Goal: Task Accomplishment & Management: Use online tool/utility

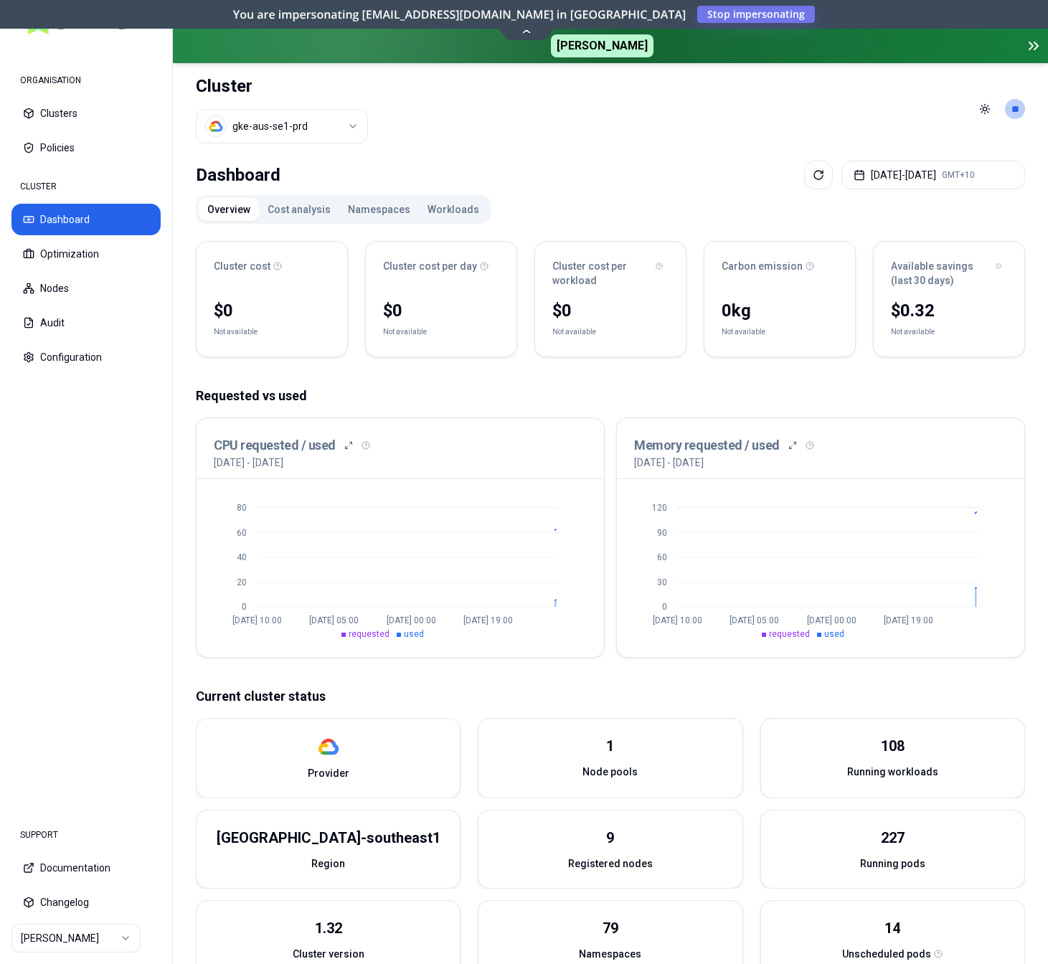
click at [276, 213] on button "Cost analysis" at bounding box center [299, 209] width 80 height 23
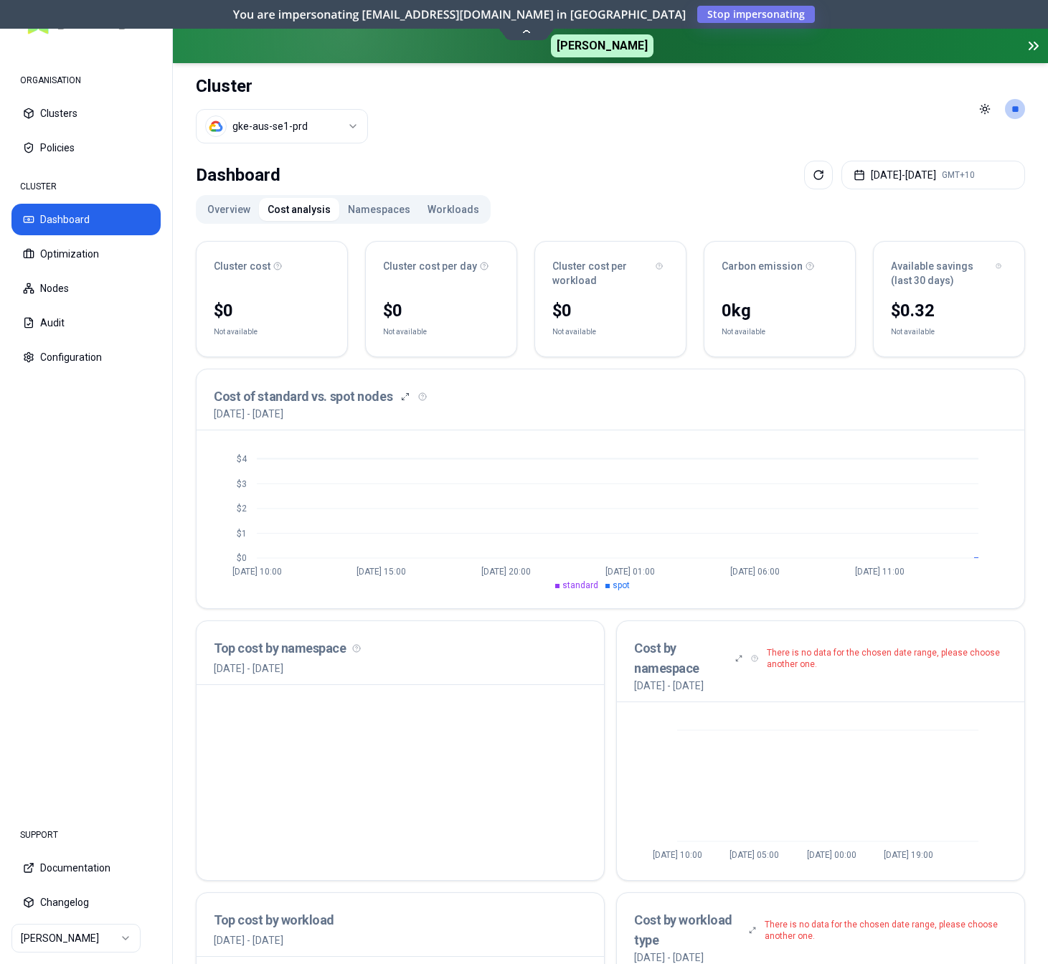
click at [437, 203] on button "Workloads" at bounding box center [453, 209] width 69 height 23
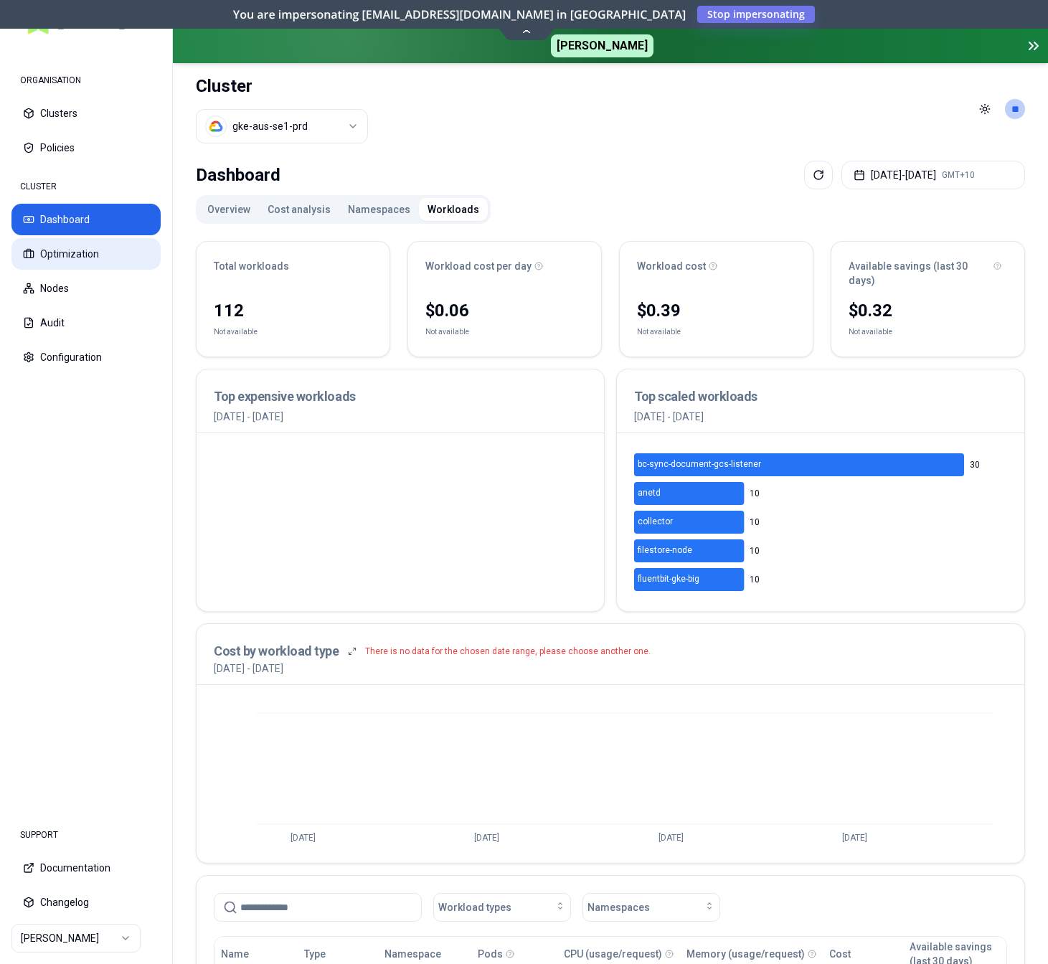
click at [63, 260] on button "Optimization" at bounding box center [85, 254] width 149 height 32
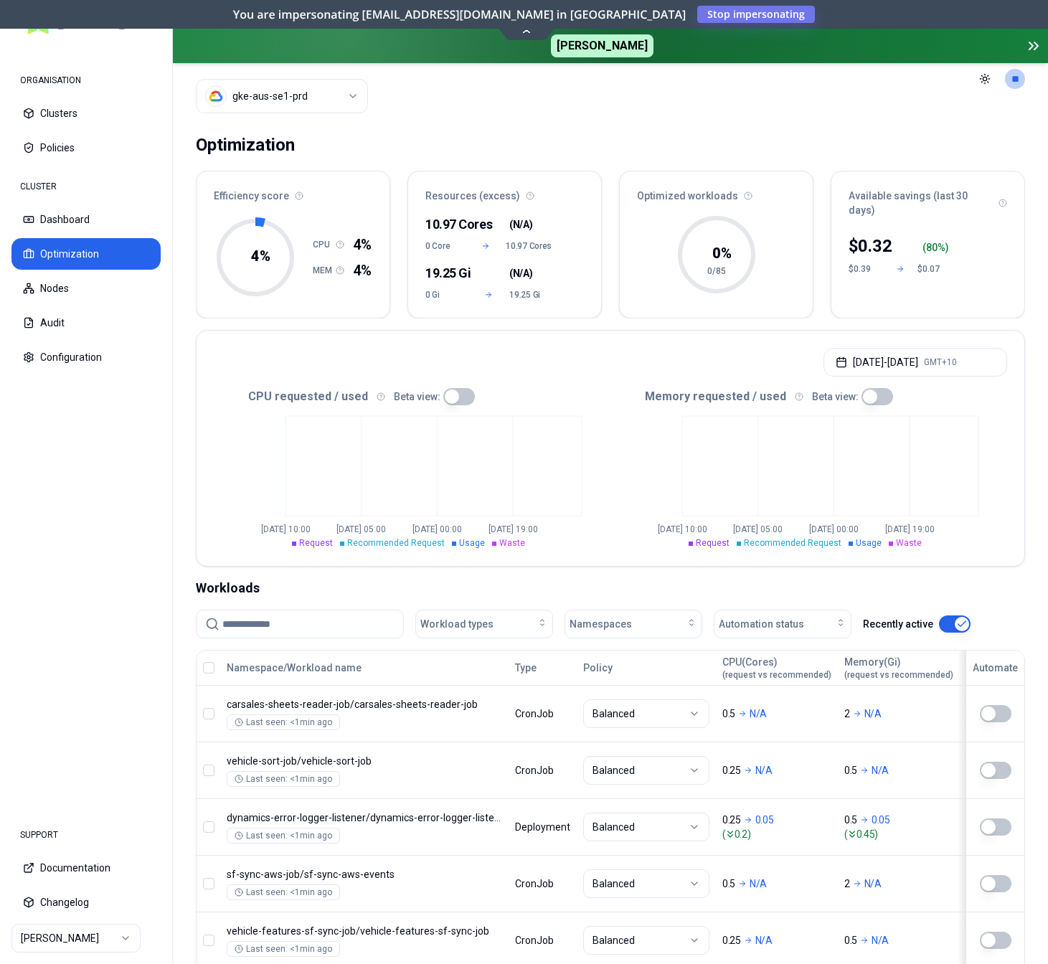
scroll to position [28, 0]
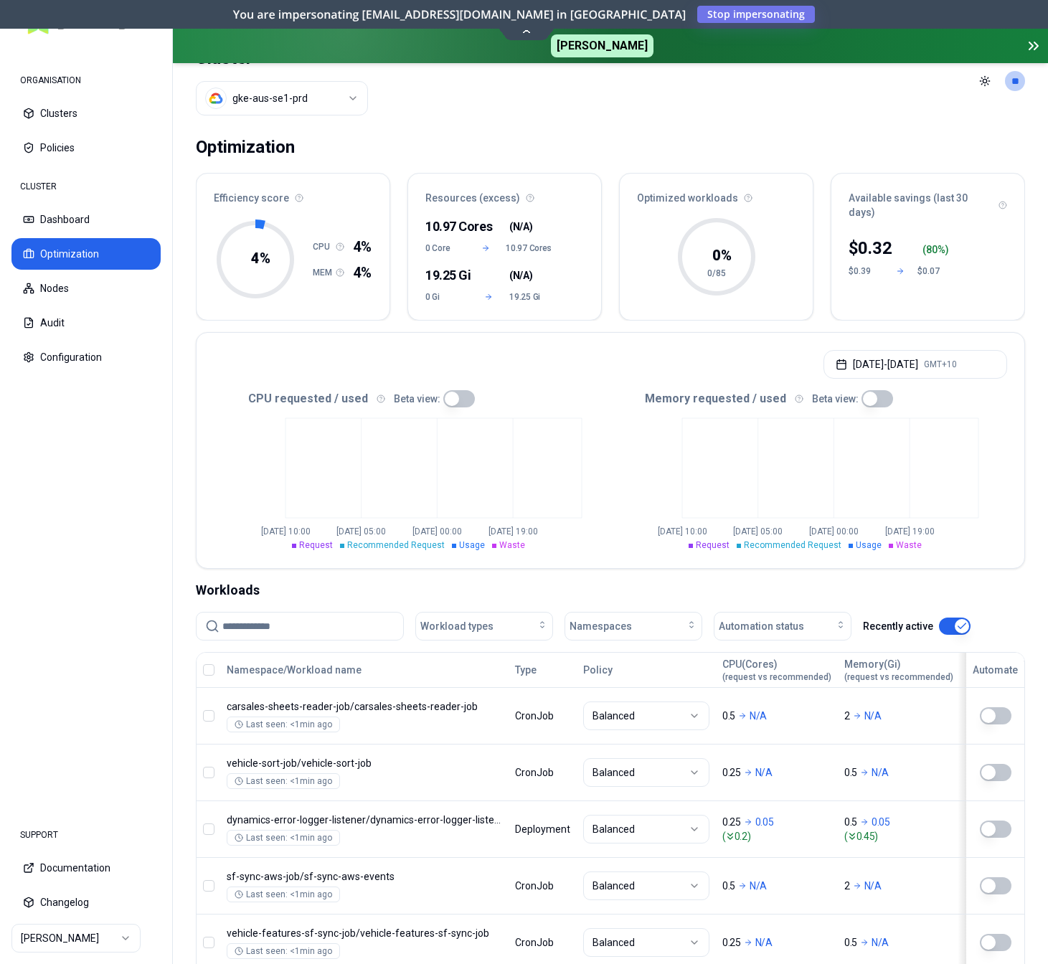
click at [266, 88] on html "ORGANISATION Clusters Policies CLUSTER Dashboard Optimization Nodes Audit Confi…" at bounding box center [524, 482] width 1048 height 964
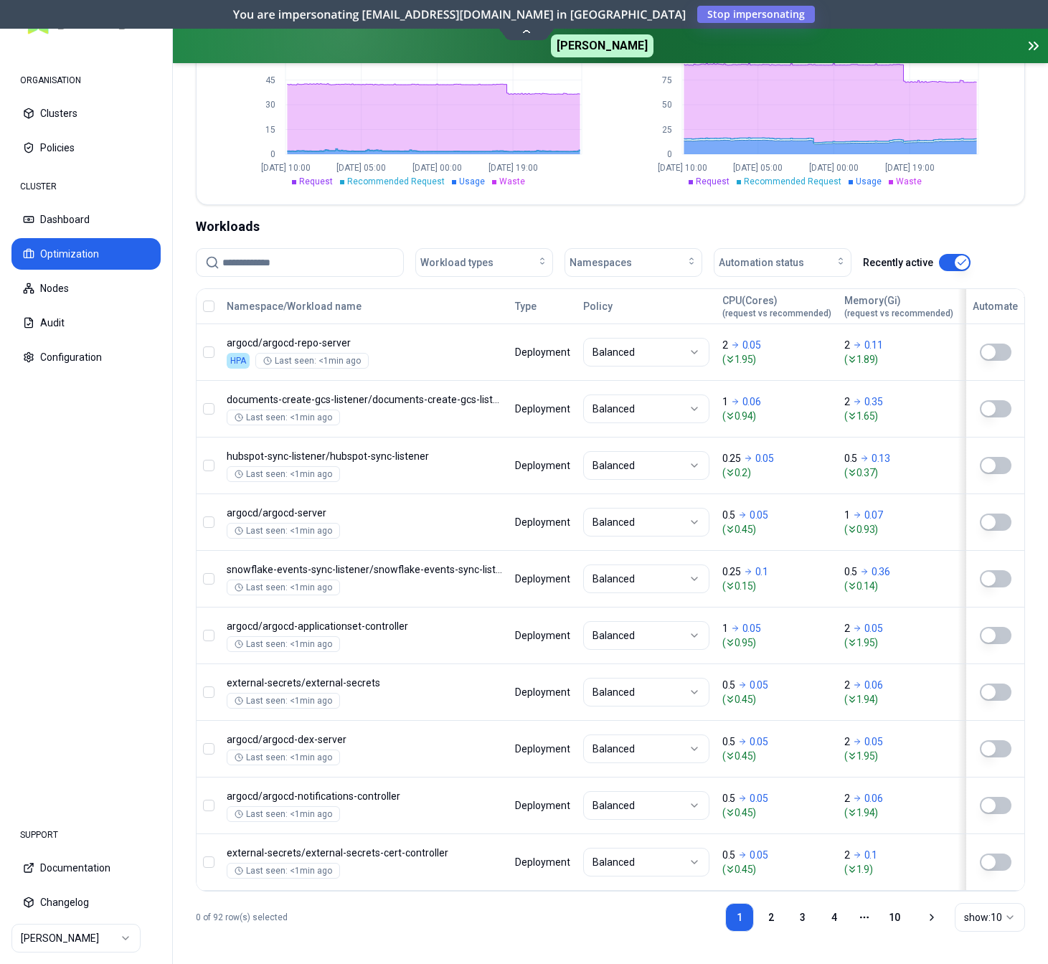
scroll to position [394, 0]
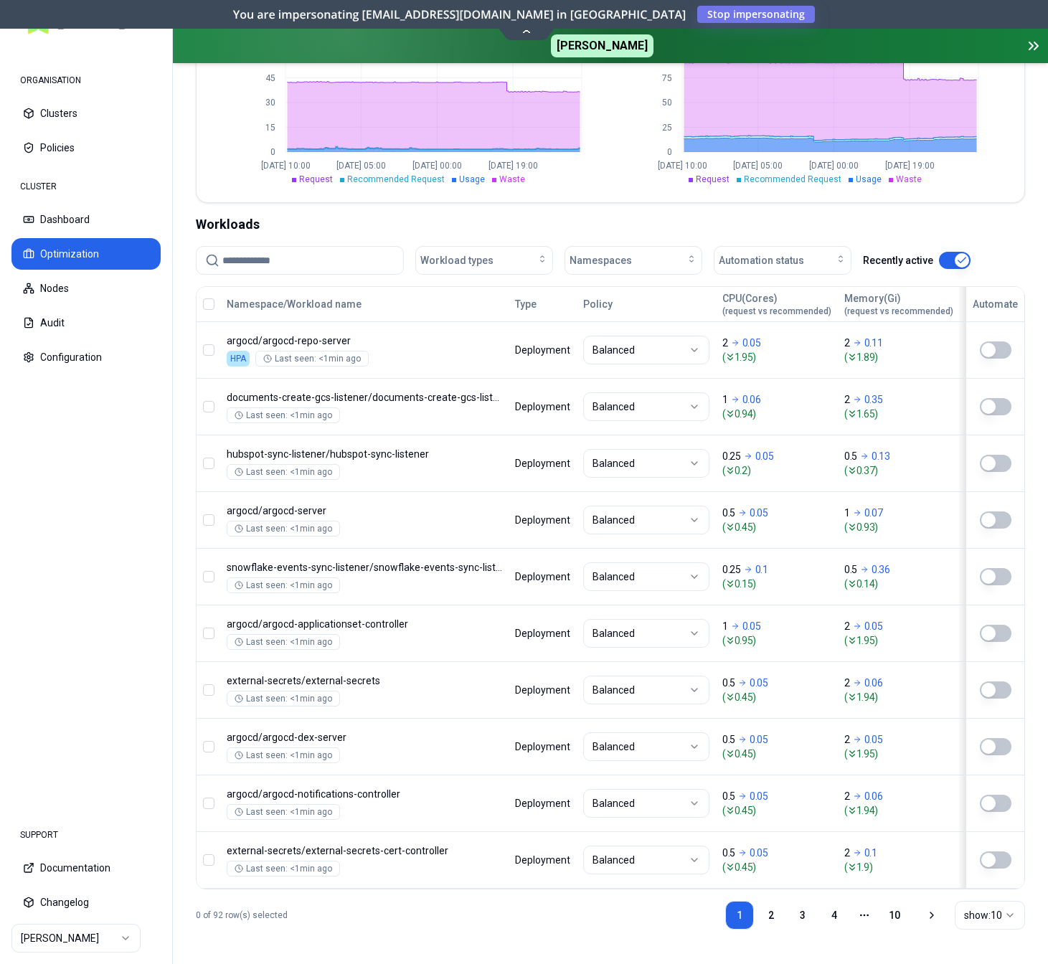
click at [930, 921] on icon at bounding box center [931, 915] width 11 height 11
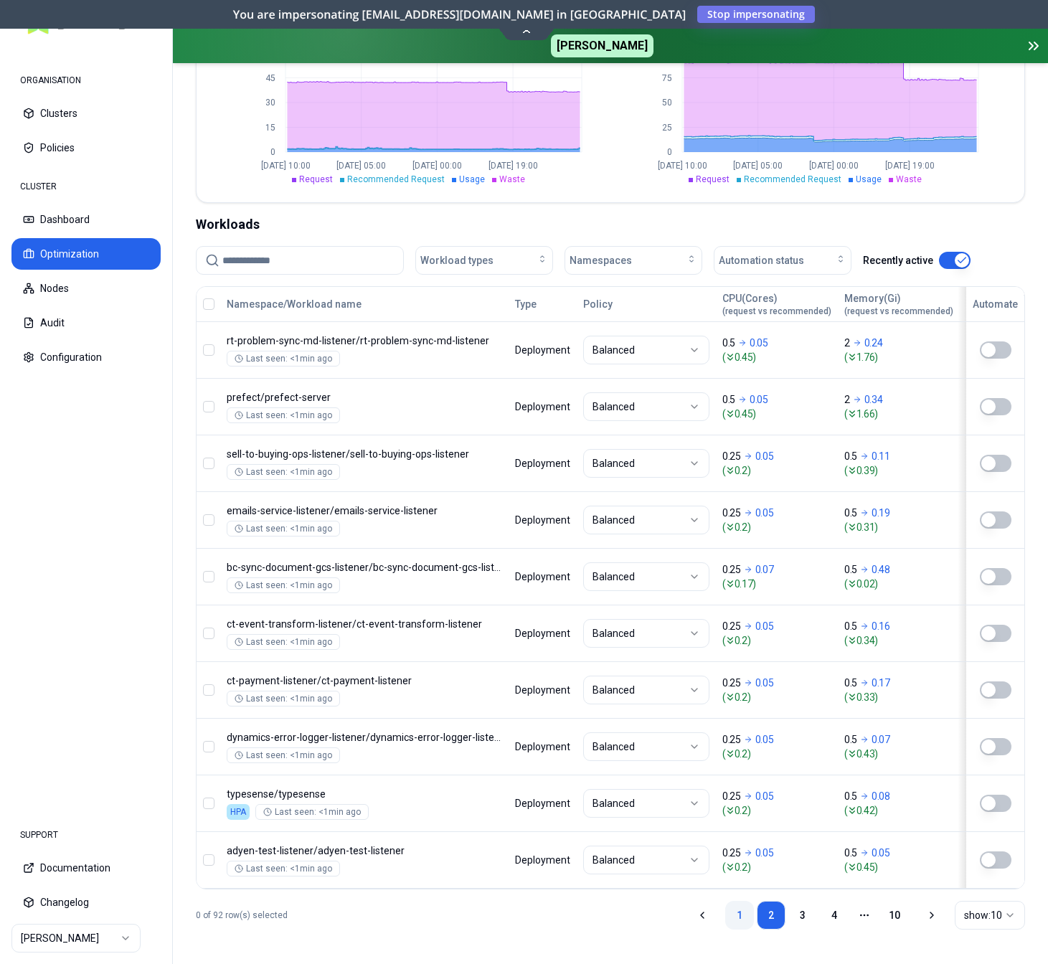
click at [743, 913] on link "1" at bounding box center [739, 915] width 29 height 29
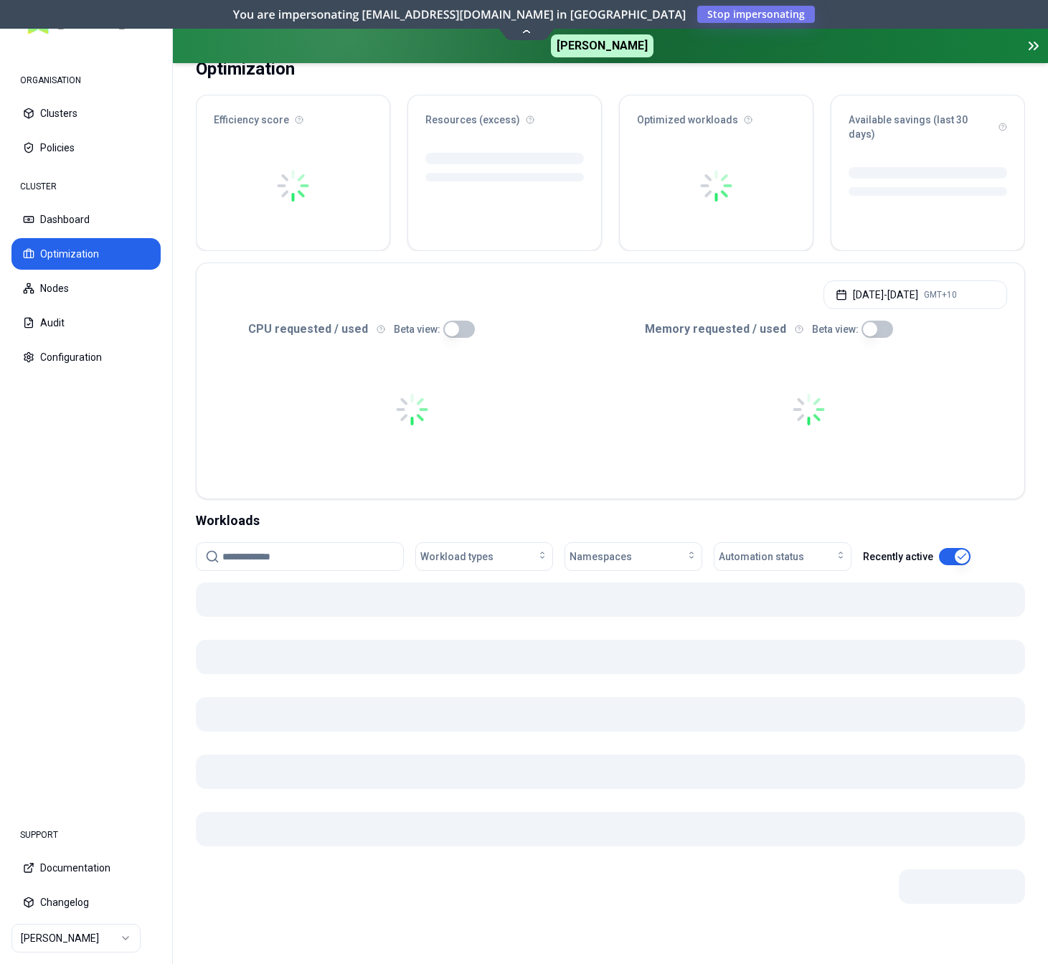
scroll to position [92, 0]
